Goal: Transaction & Acquisition: Purchase product/service

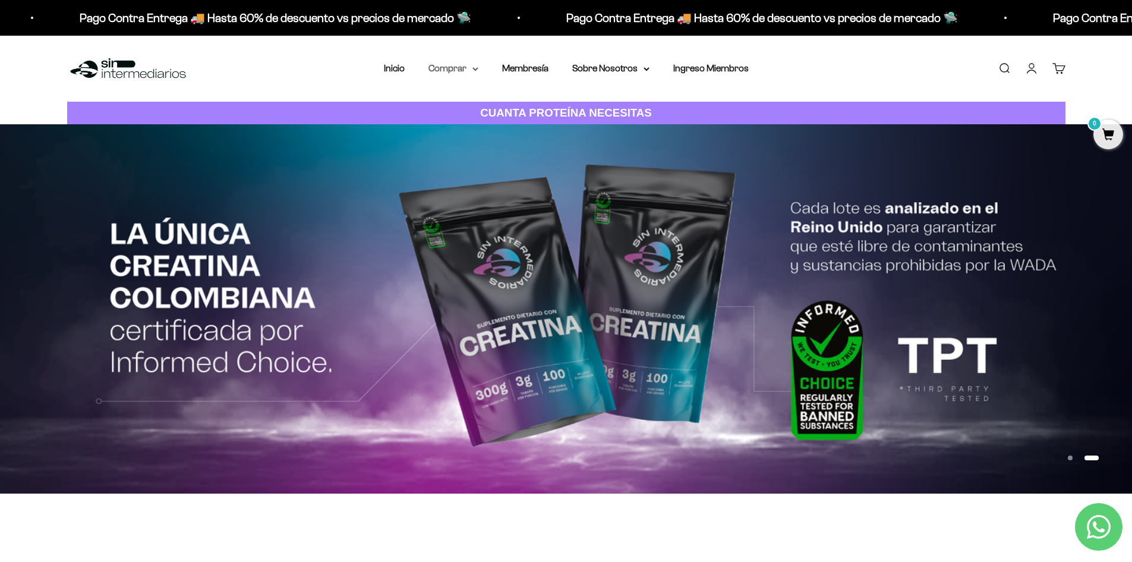
click at [469, 71] on summary "Comprar" at bounding box center [453, 68] width 50 height 15
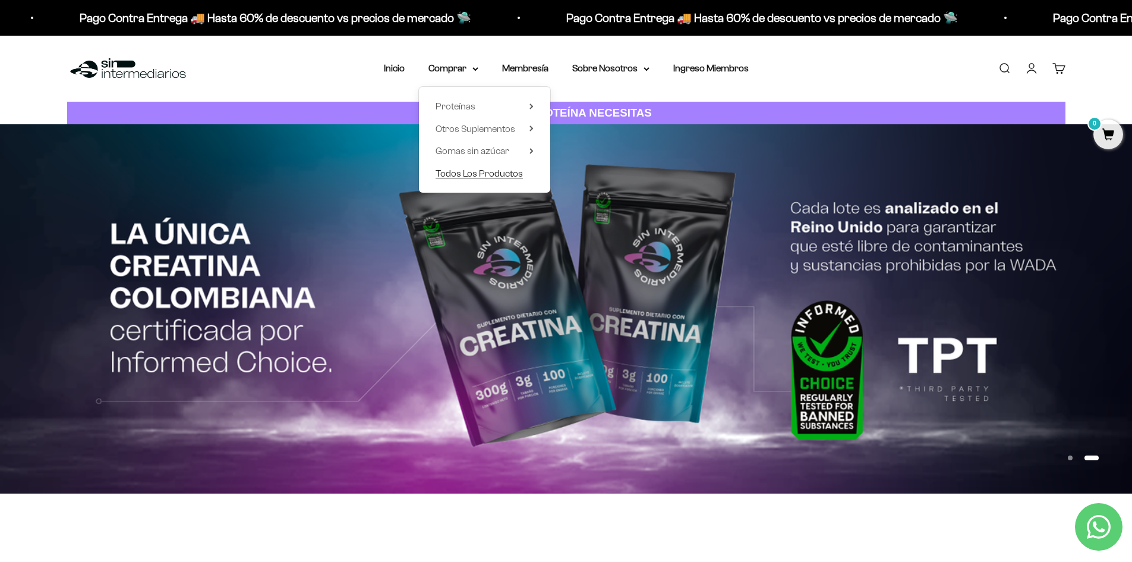
click at [461, 174] on span "Todos Los Productos" at bounding box center [479, 173] width 87 height 10
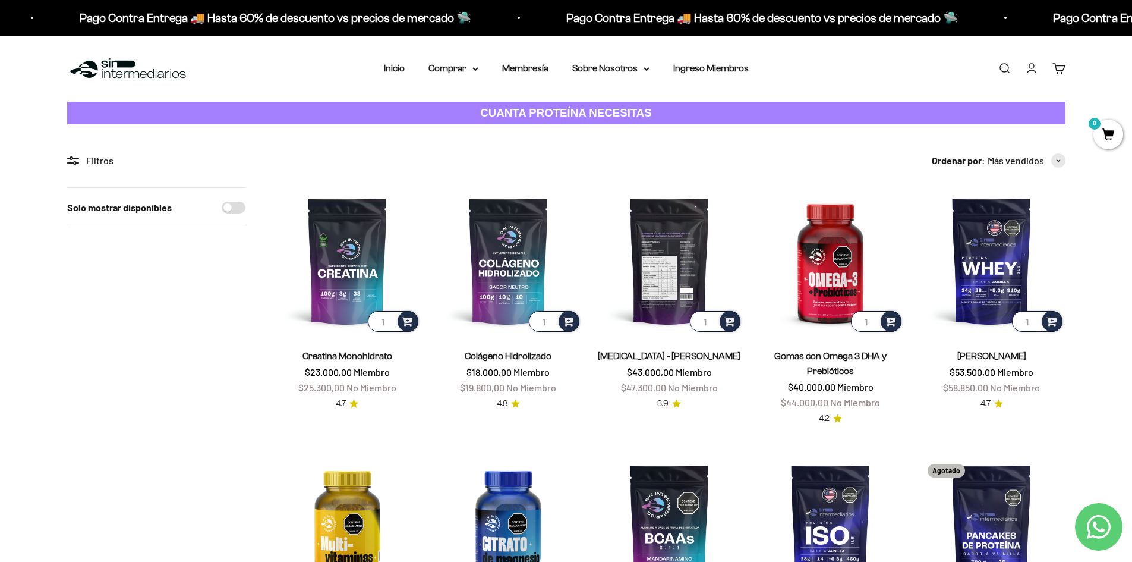
click at [672, 281] on img at bounding box center [669, 260] width 147 height 147
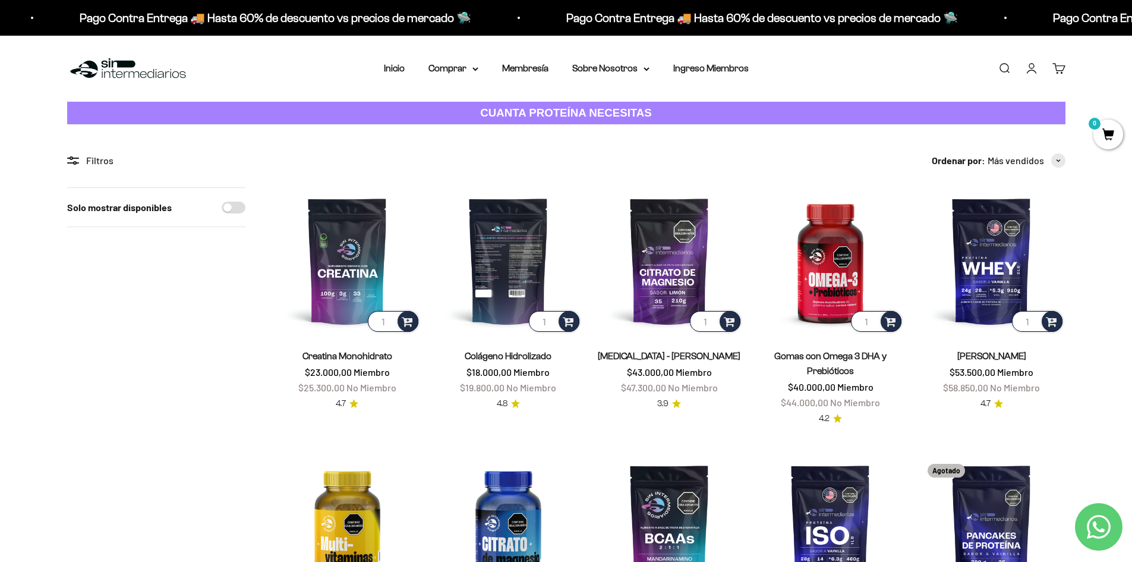
click at [514, 240] on img at bounding box center [508, 260] width 147 height 147
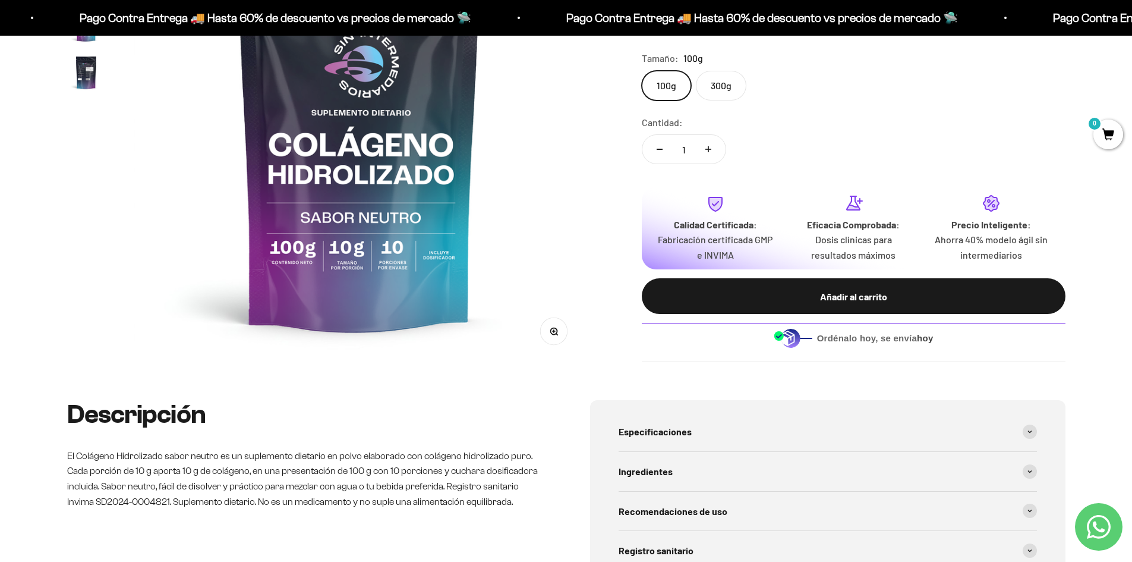
scroll to position [297, 0]
